Goal: Task Accomplishment & Management: Use online tool/utility

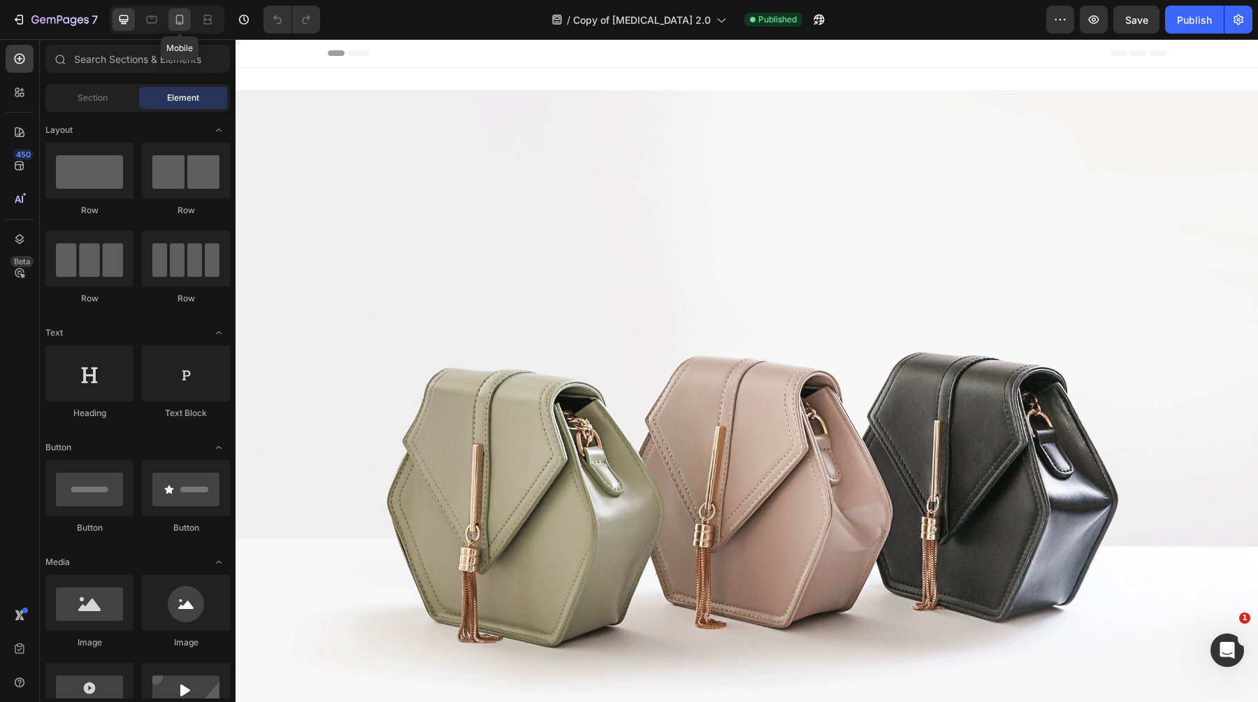
click at [183, 17] on icon at bounding box center [180, 20] width 8 height 10
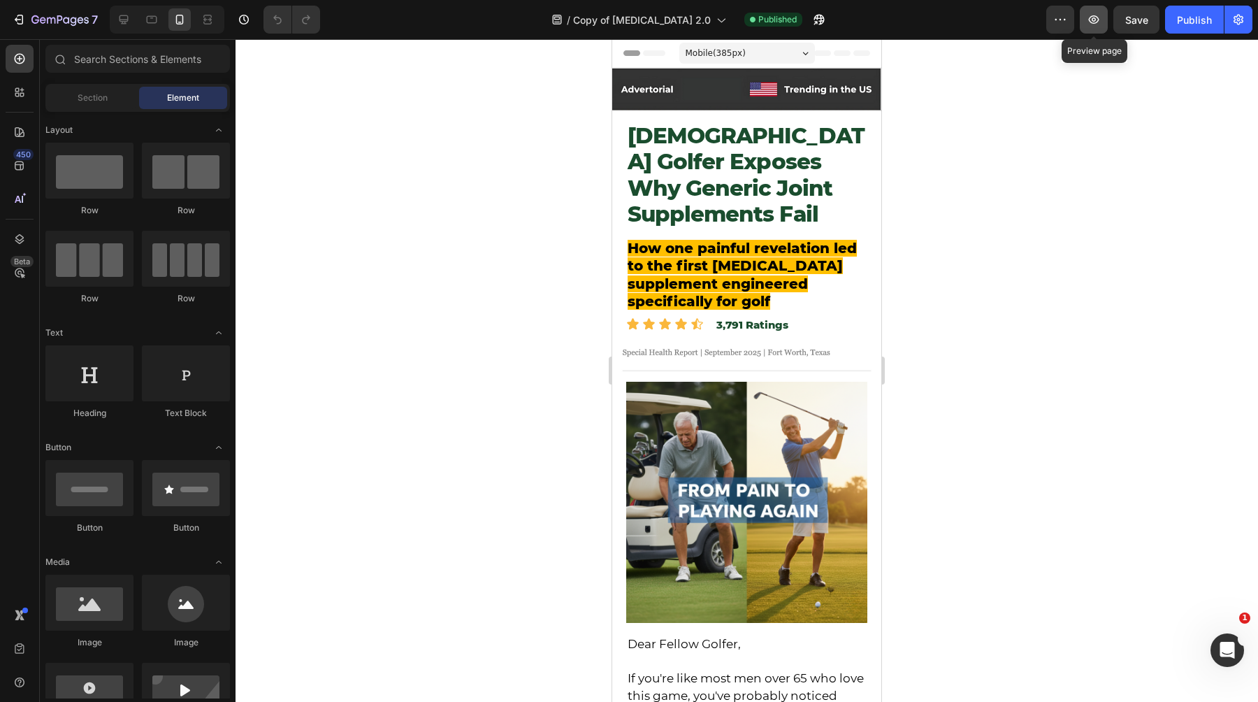
click at [1094, 15] on icon "button" at bounding box center [1094, 20] width 14 height 14
click at [1051, 30] on button "button" at bounding box center [1061, 20] width 28 height 28
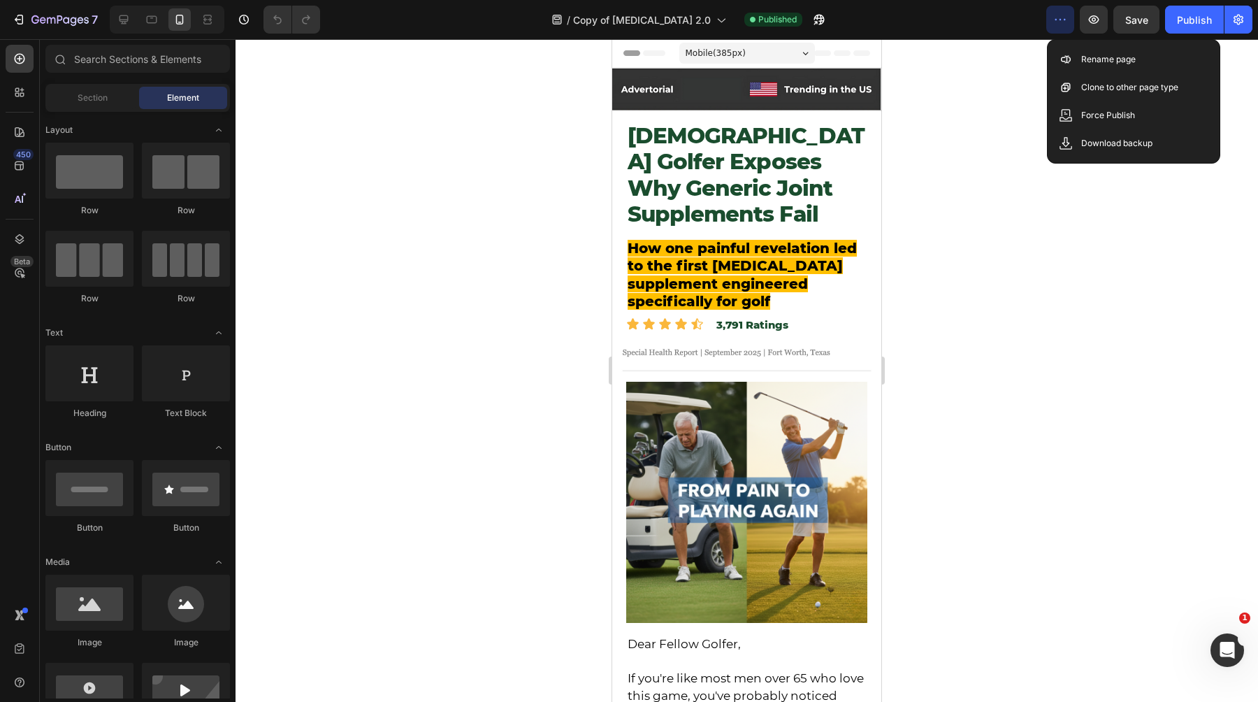
click at [1058, 20] on icon "button" at bounding box center [1060, 20] width 14 height 14
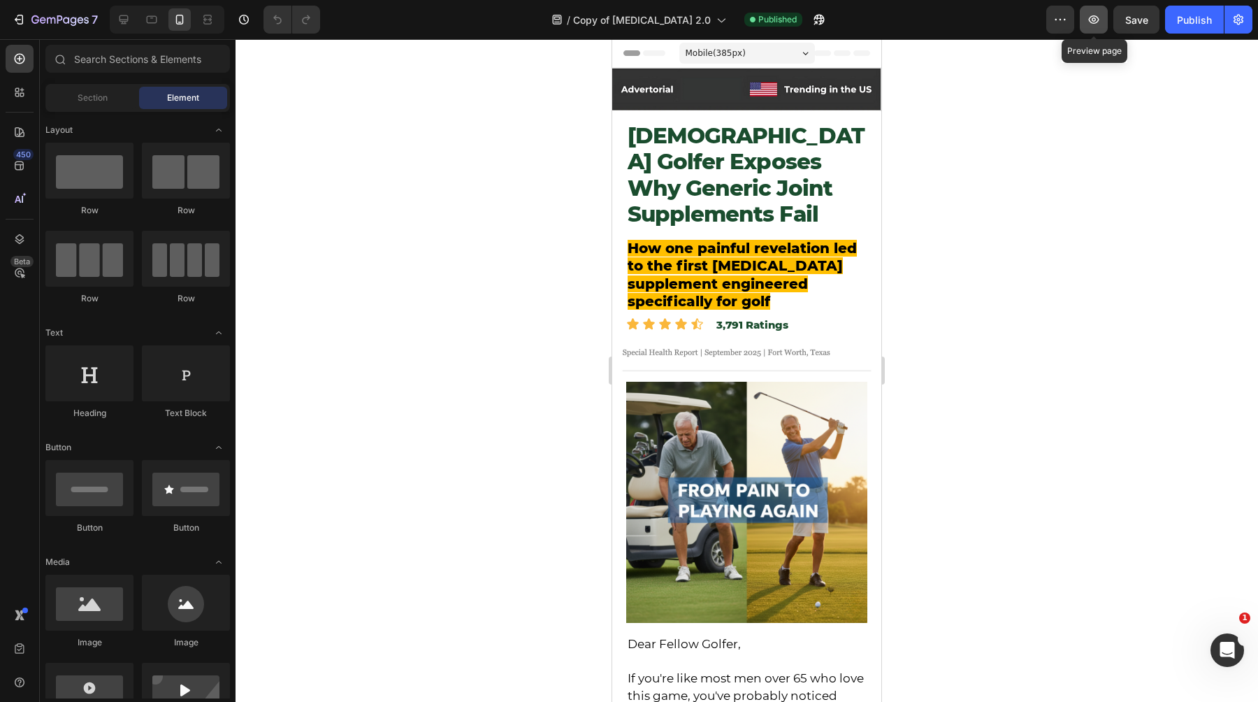
click at [1088, 20] on icon "button" at bounding box center [1094, 20] width 14 height 14
click at [24, 17] on icon "button" at bounding box center [19, 20] width 14 height 14
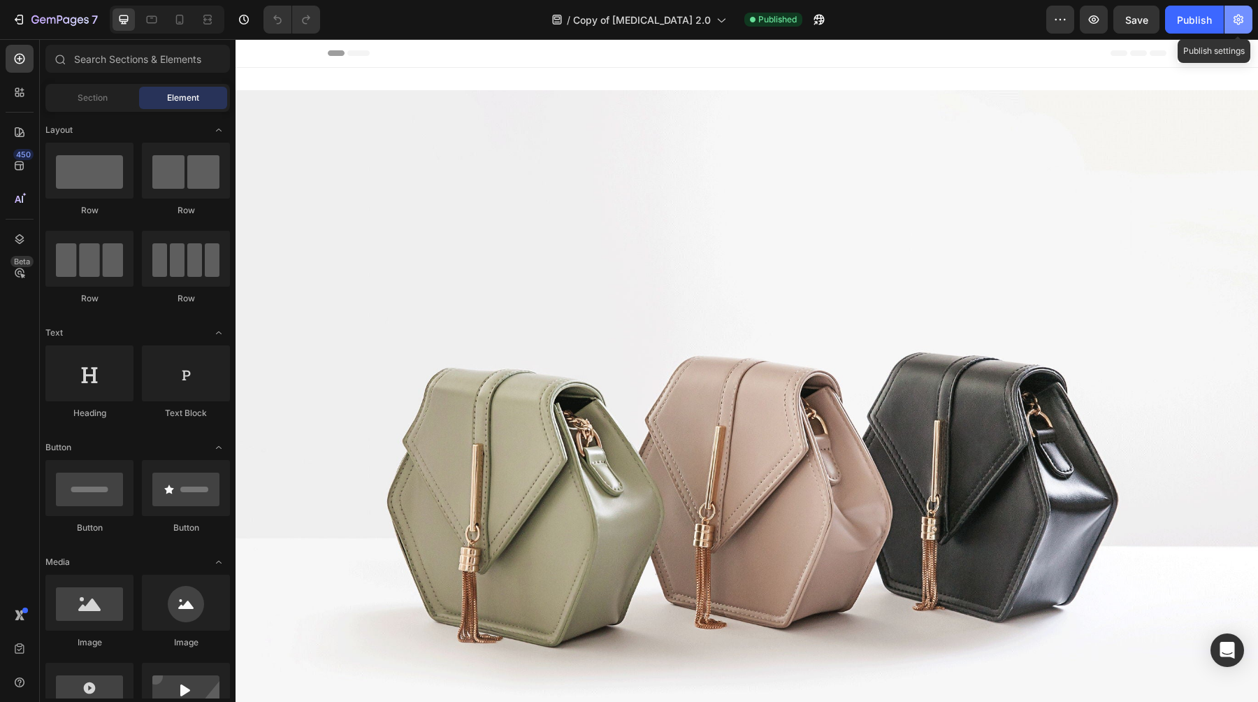
click at [1228, 27] on button "button" at bounding box center [1239, 20] width 28 height 28
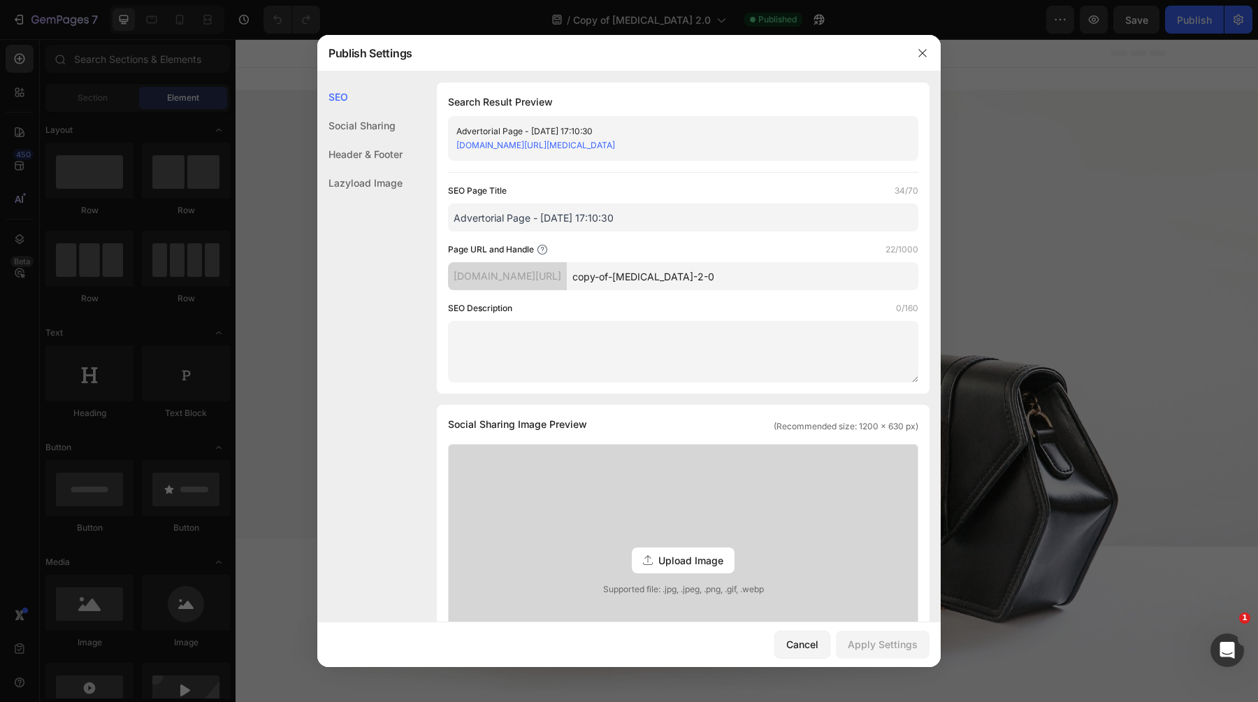
click at [599, 215] on input "Advertorial Page - [DATE] 17:10:30" at bounding box center [683, 217] width 470 height 28
type input "Supplement"
click at [416, 303] on div "SEO Search Result Preview Supplement [DOMAIN_NAME][URL][MEDICAL_DATA] SEO Page …" at bounding box center [629, 603] width 624 height 1042
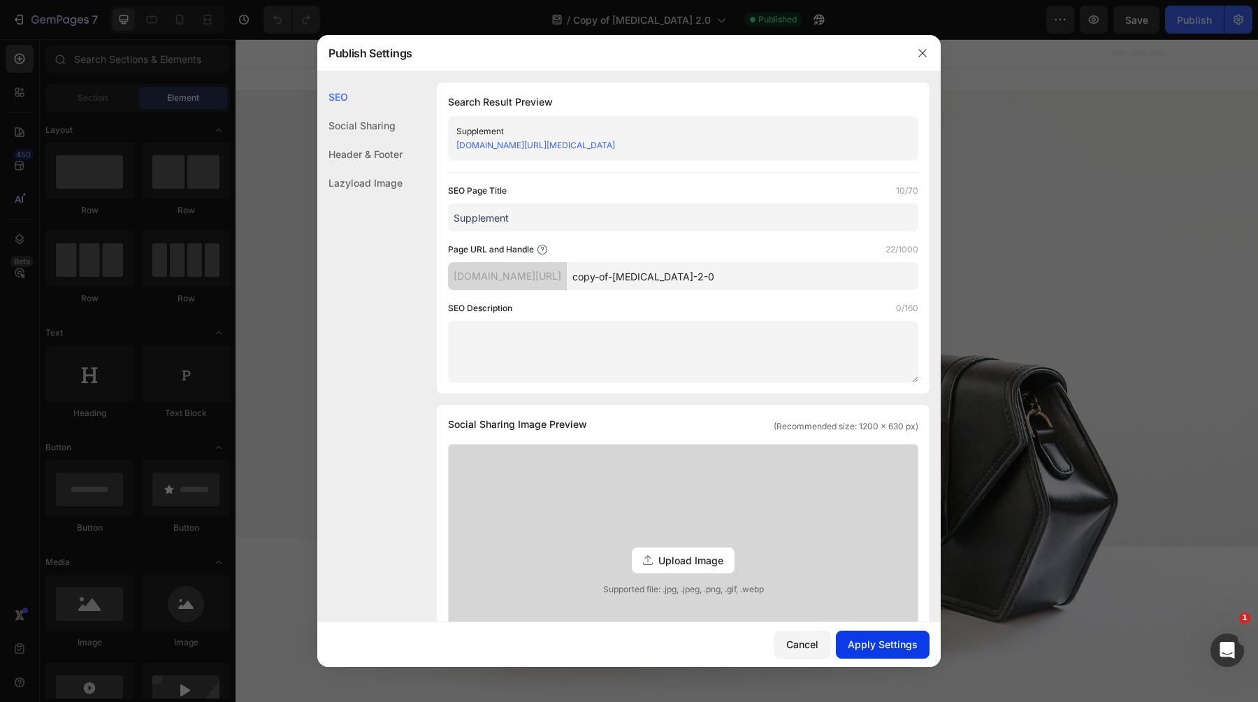
click at [896, 640] on div "Apply Settings" at bounding box center [883, 644] width 70 height 15
click at [763, 135] on div "Supplement" at bounding box center [671, 131] width 431 height 14
click at [507, 282] on div "[DOMAIN_NAME][URL]" at bounding box center [507, 276] width 119 height 28
click at [628, 265] on input "copy-of-[MEDICAL_DATA]-2-0" at bounding box center [743, 276] width 352 height 28
click at [652, 277] on input "copy-of-[MEDICAL_DATA]-2-0" at bounding box center [743, 276] width 352 height 28
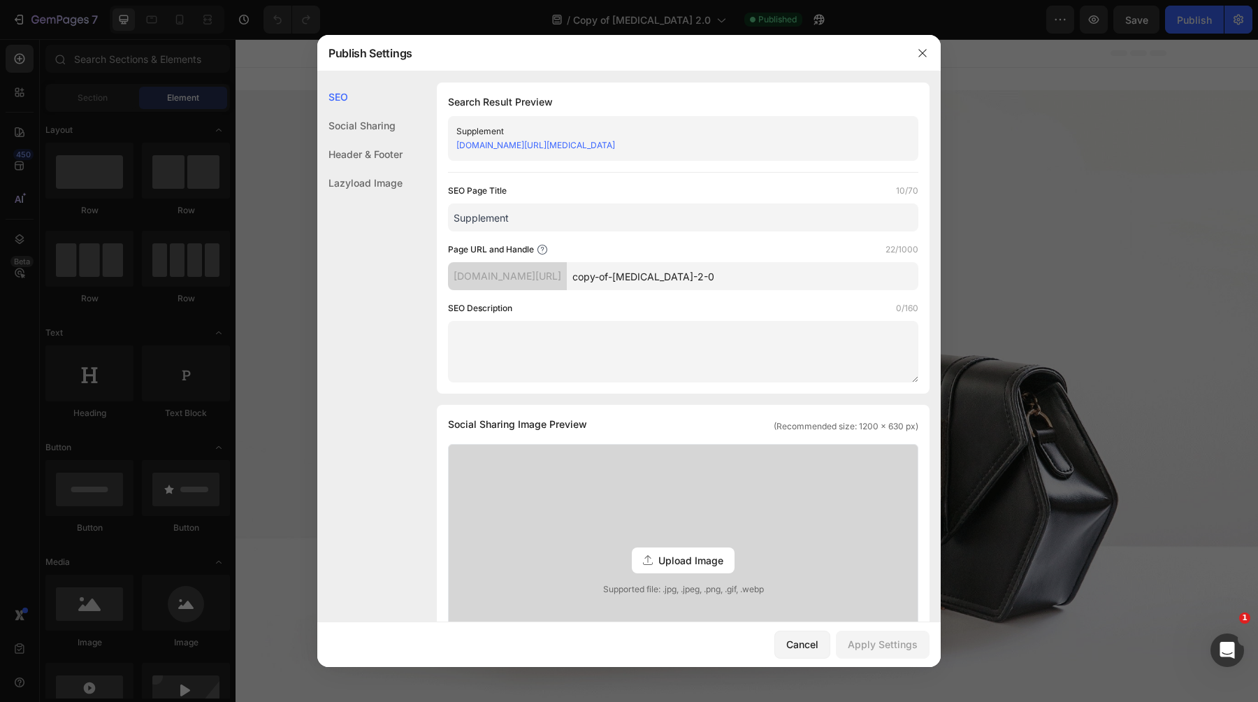
click at [727, 265] on input "copy-of-[MEDICAL_DATA]-2-0" at bounding box center [743, 276] width 352 height 28
click at [658, 283] on input "copy-of-[MEDICAL_DATA]-2-0" at bounding box center [743, 276] width 352 height 28
type input "u"
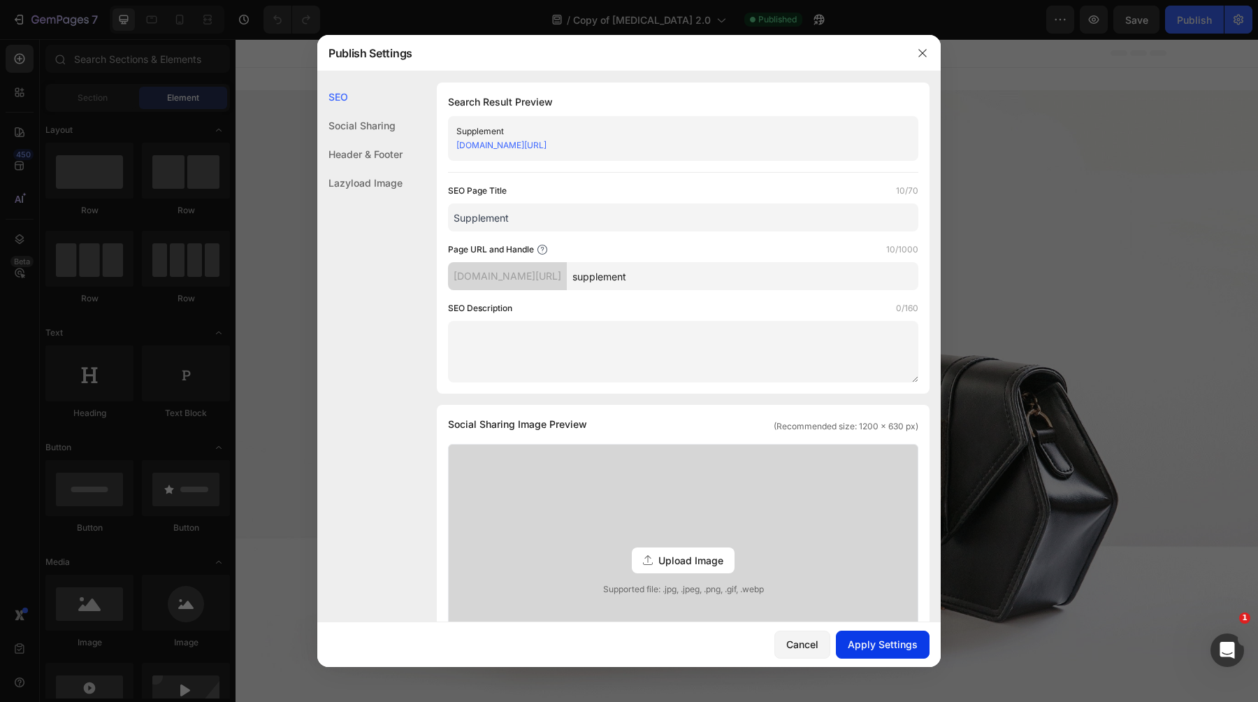
type input "supplement"
click at [879, 649] on div "Apply Settings" at bounding box center [883, 644] width 70 height 15
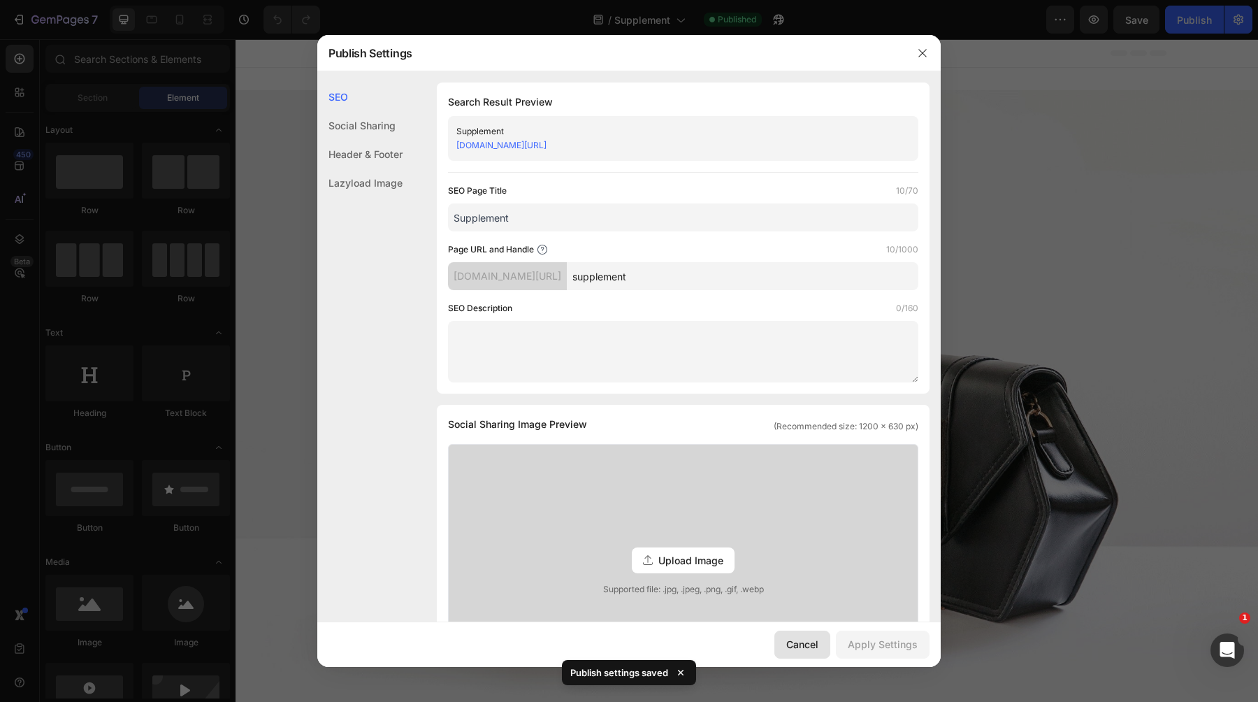
click at [807, 645] on div "Cancel" at bounding box center [802, 644] width 32 height 15
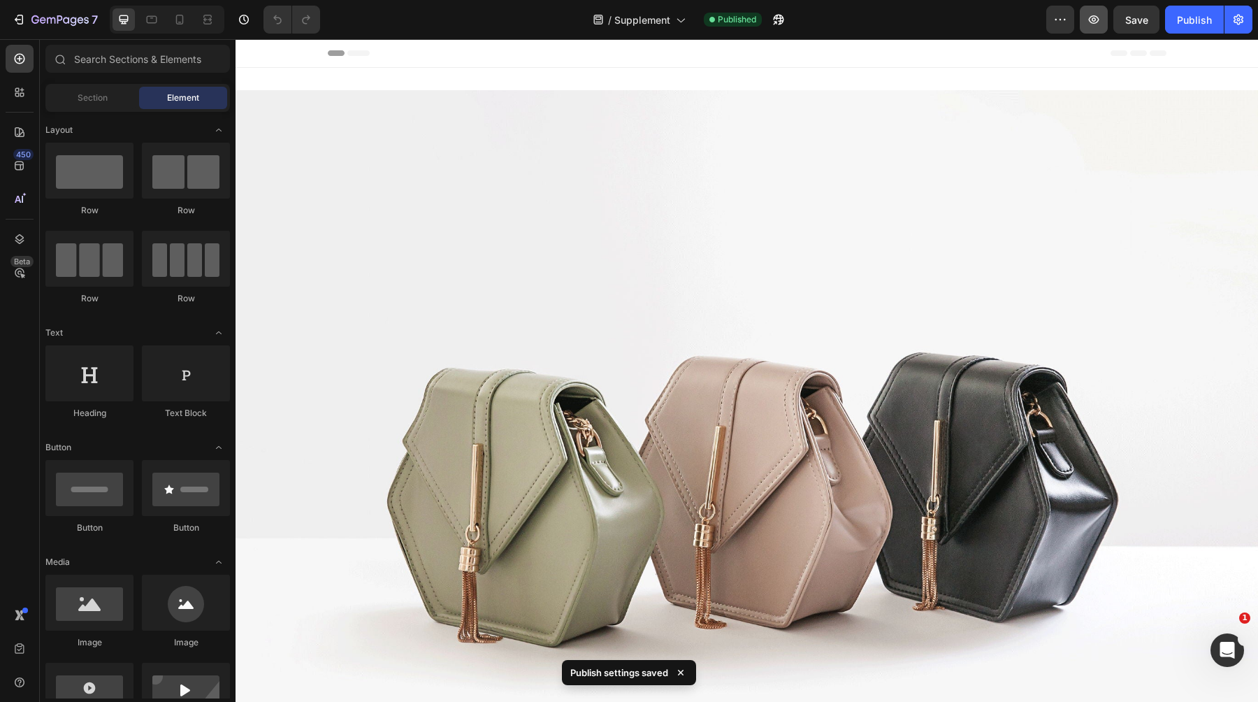
click at [1098, 33] on button "button" at bounding box center [1094, 20] width 28 height 28
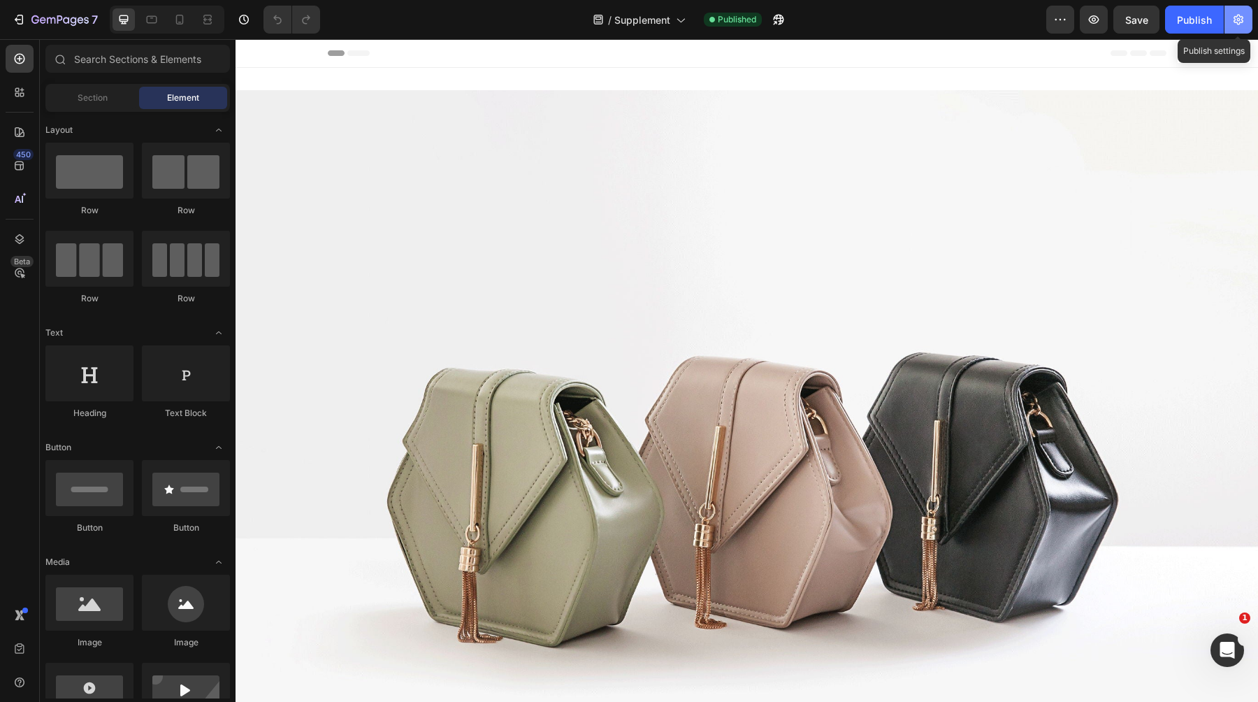
click at [1234, 11] on button "button" at bounding box center [1239, 20] width 28 height 28
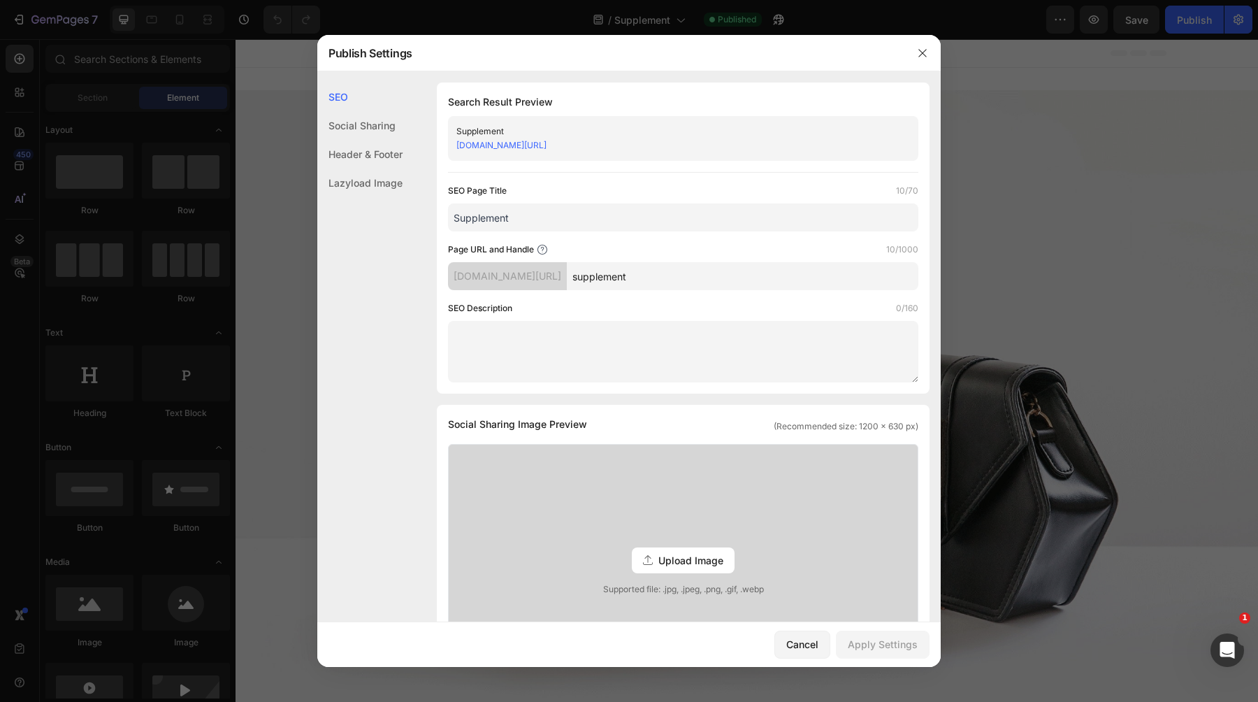
click at [490, 355] on textarea at bounding box center [683, 352] width 470 height 62
click at [390, 215] on div "SEO Social Sharing Header & Footer Lazyload Image" at bounding box center [359, 398] width 85 height 632
click at [377, 136] on div "Social Sharing" at bounding box center [359, 125] width 85 height 29
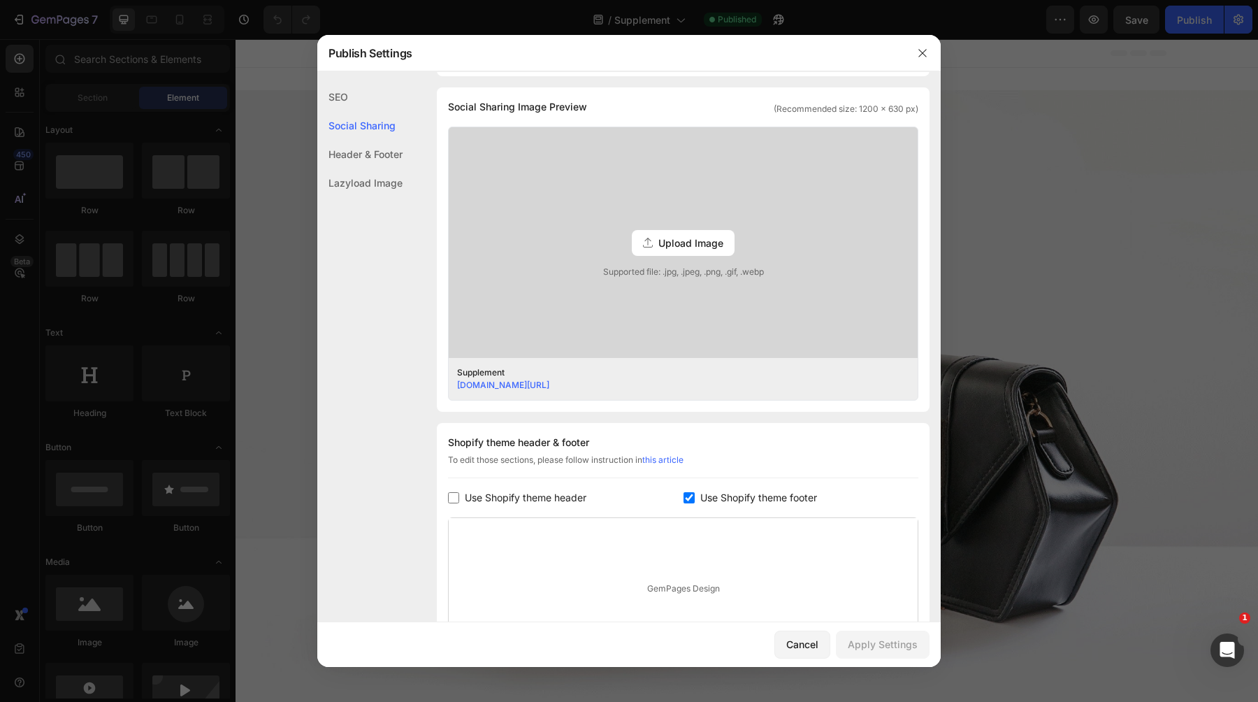
scroll to position [319, 0]
click at [377, 152] on div "Header & Footer" at bounding box center [359, 154] width 85 height 29
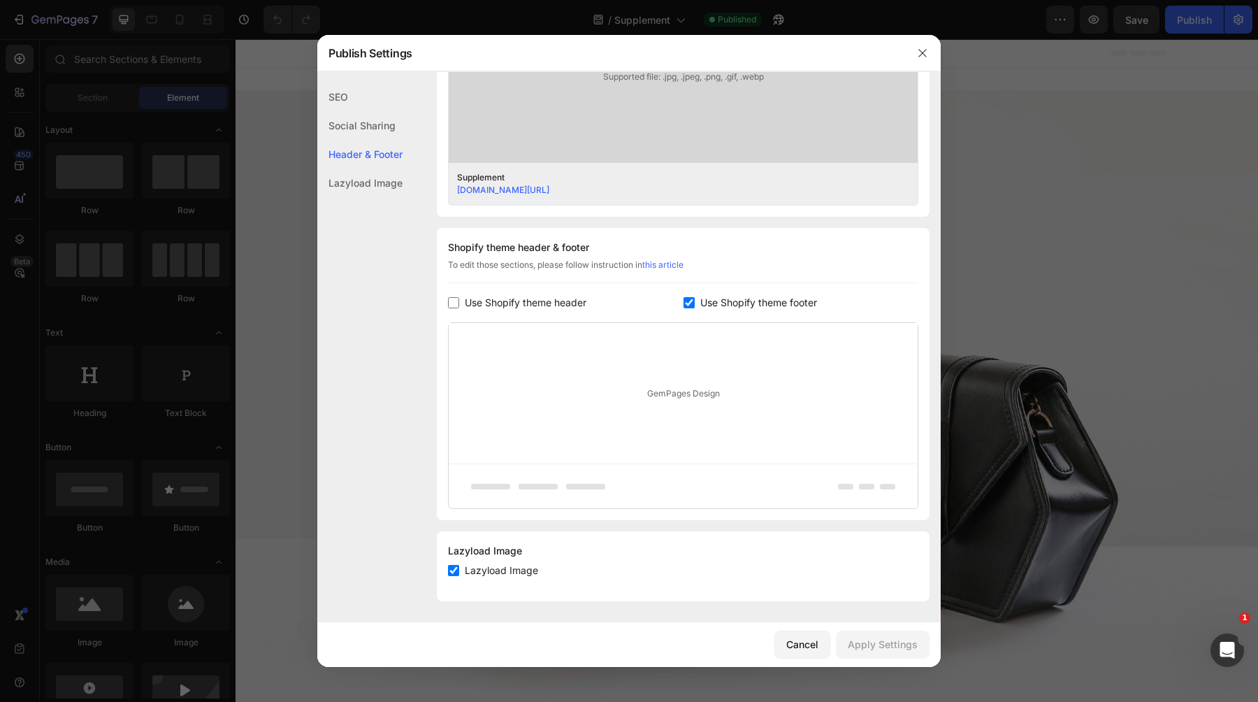
scroll to position [514, 0]
click at [375, 186] on div "Lazyload Image" at bounding box center [359, 182] width 85 height 29
click at [375, 175] on div "Lazyload Image" at bounding box center [359, 182] width 85 height 29
click at [372, 180] on div "Lazyload Image" at bounding box center [359, 182] width 85 height 29
click at [373, 159] on div "Header & Footer" at bounding box center [359, 154] width 85 height 29
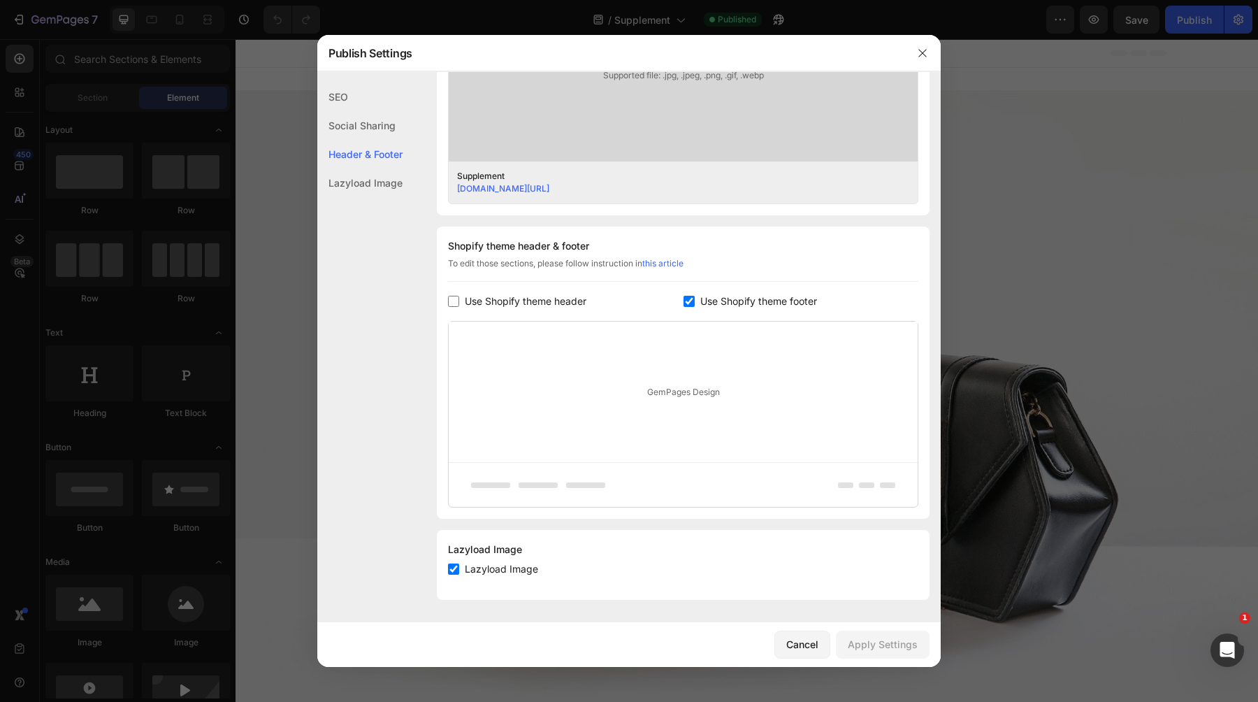
click at [375, 142] on div "Header & Footer" at bounding box center [359, 154] width 85 height 29
click at [375, 129] on div "Social Sharing" at bounding box center [359, 125] width 85 height 29
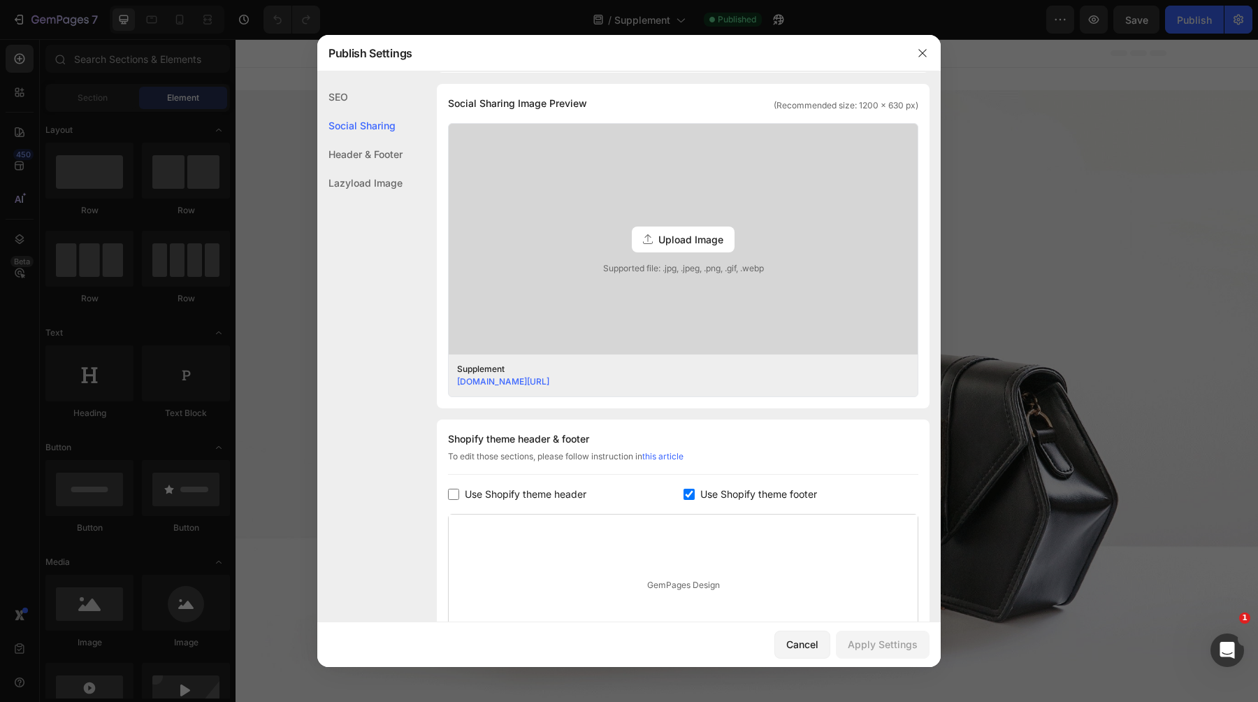
scroll to position [319, 0]
click at [754, 498] on span "Use Shopify theme footer" at bounding box center [758, 495] width 117 height 17
checkbox input "false"
click at [870, 636] on button "Apply Settings" at bounding box center [883, 645] width 94 height 28
click at [927, 49] on icon "button" at bounding box center [922, 53] width 11 height 11
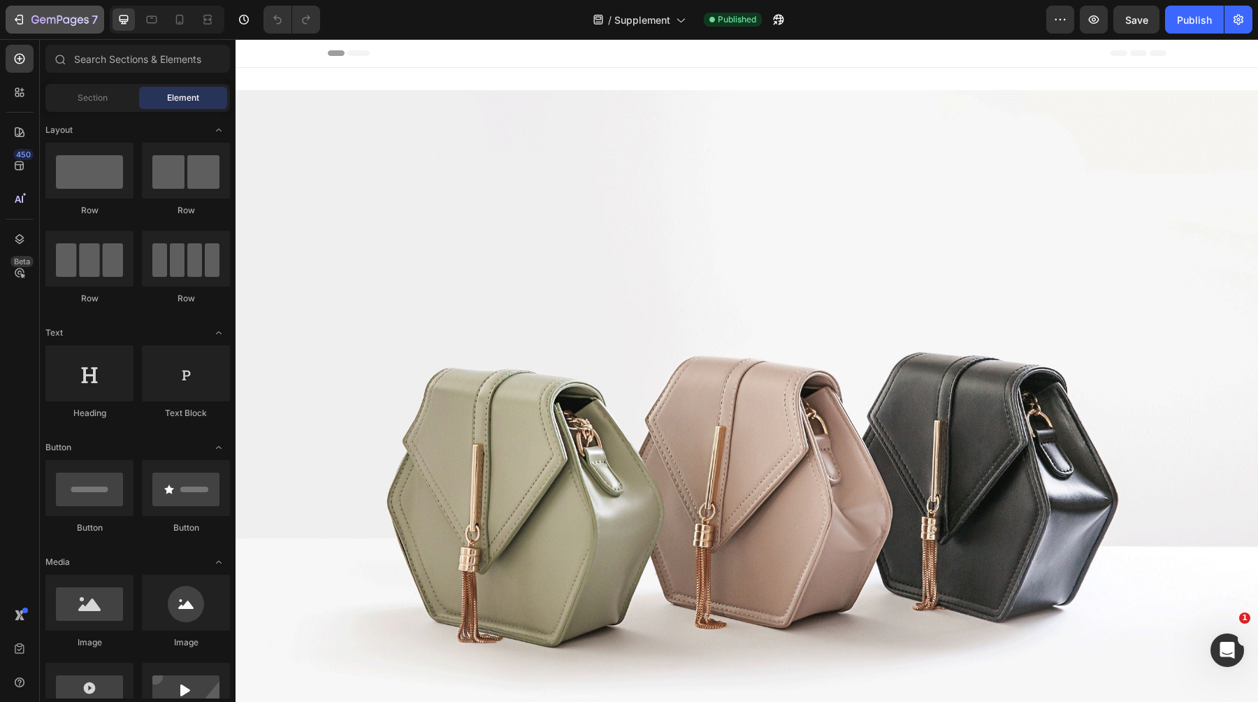
click at [34, 20] on icon "button" at bounding box center [59, 21] width 57 height 12
